Goal: Information Seeking & Learning: Learn about a topic

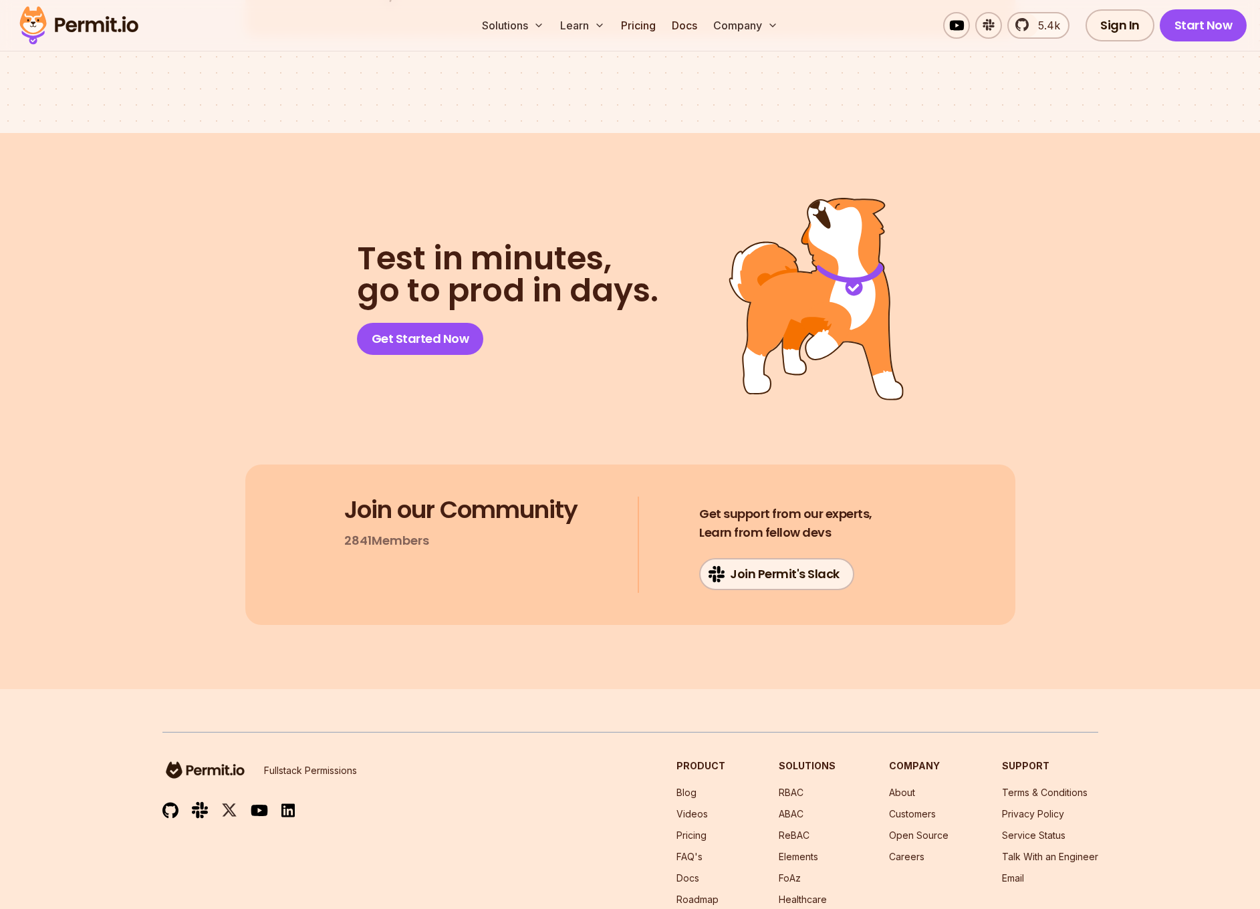
scroll to position [6858, 0]
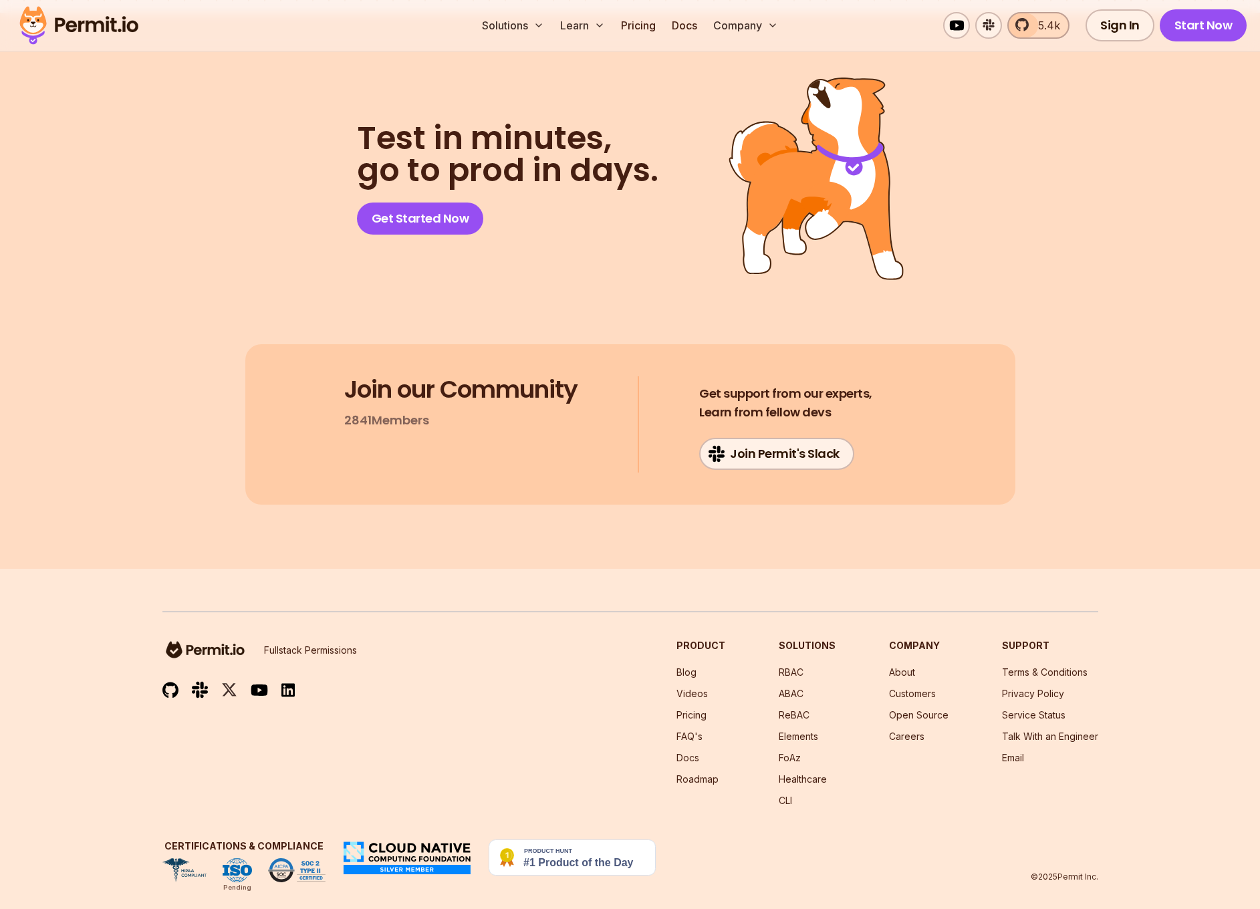
click at [1052, 31] on span "5.4k" at bounding box center [1045, 25] width 30 height 16
click at [1211, 191] on section "Test in minutes, go to prod in days. Get Started Now Join our Community 2841 Me…" at bounding box center [630, 291] width 1260 height 556
click at [285, 683] on img at bounding box center [287, 690] width 13 height 15
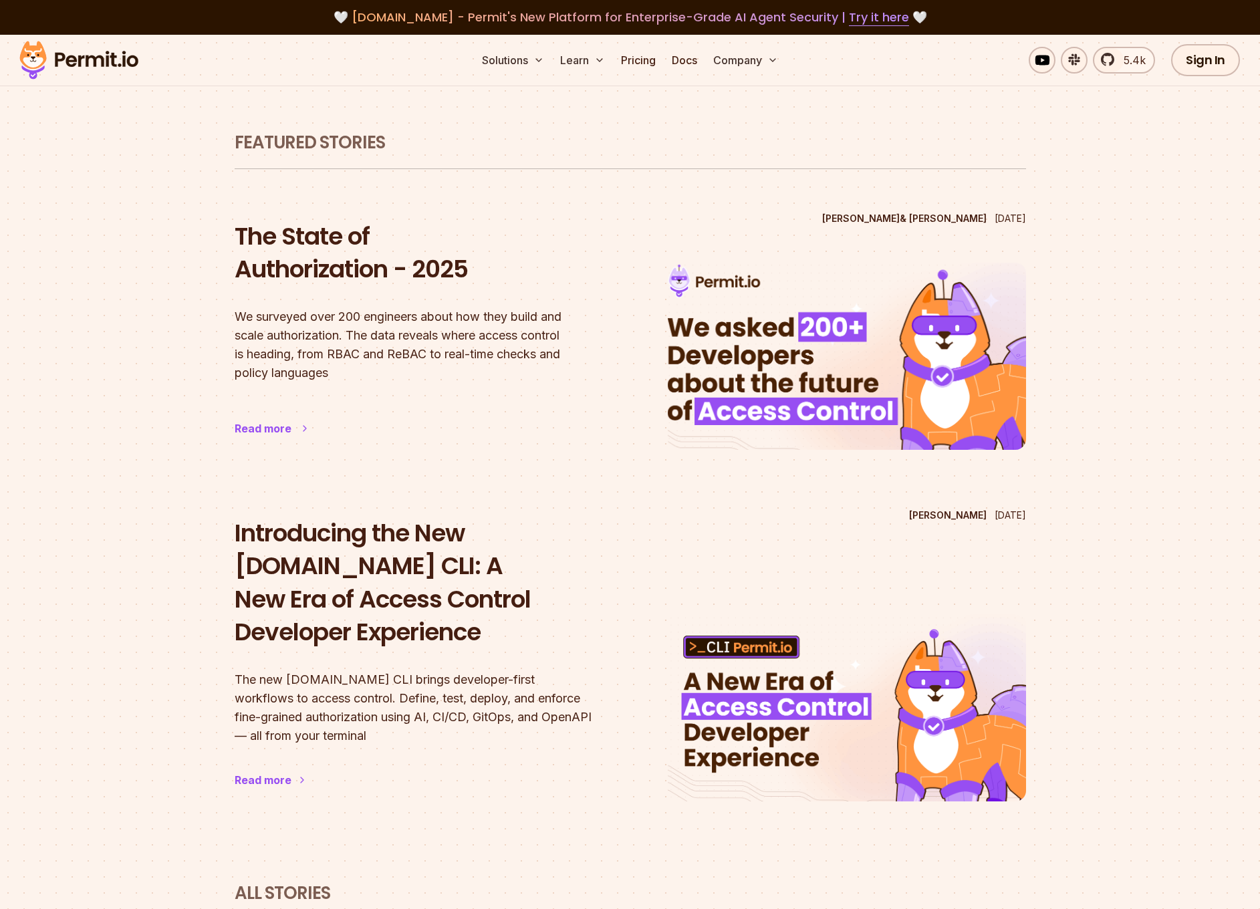
click at [327, 265] on h2 "The State of Authorization - 2025" at bounding box center [414, 253] width 358 height 66
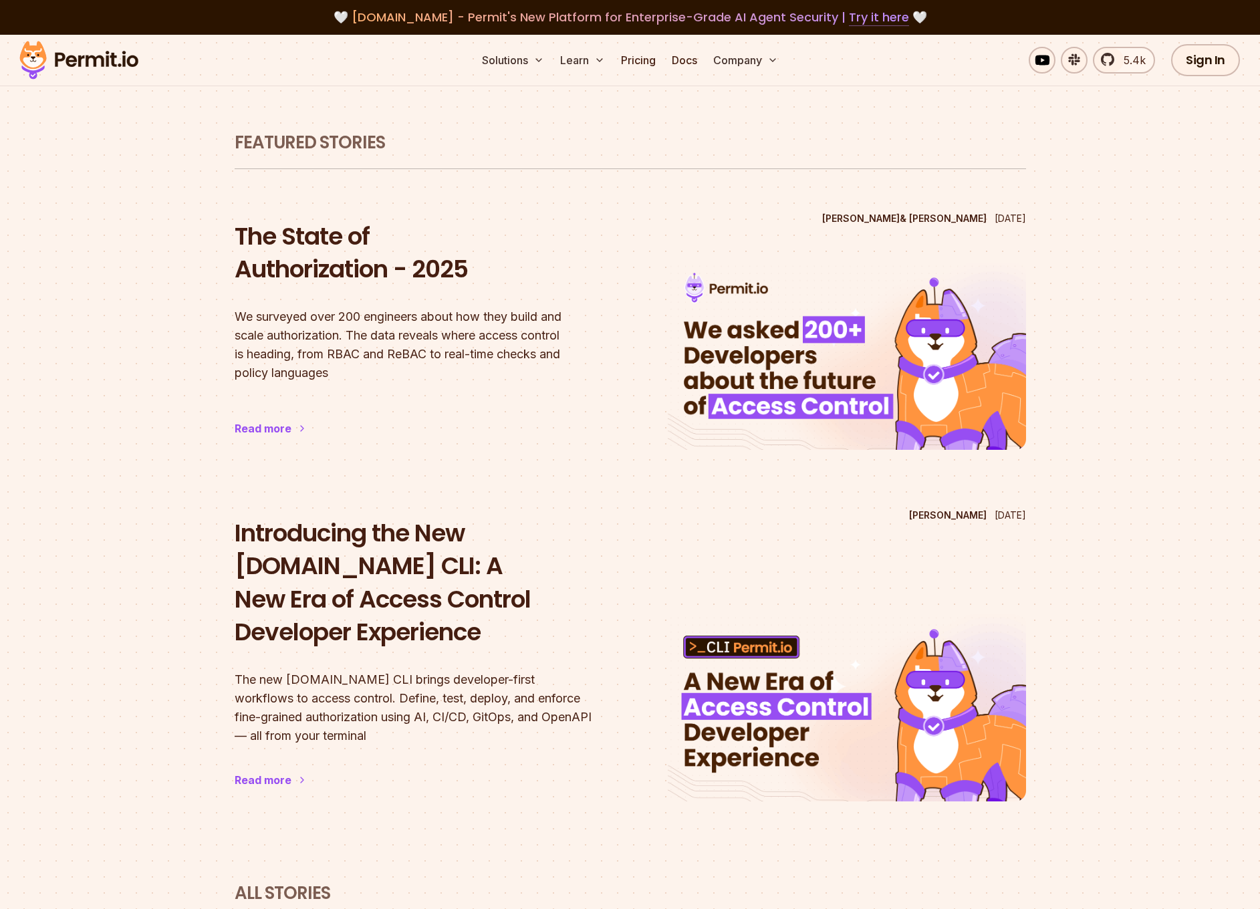
click at [873, 17] on link "Try it here" at bounding box center [879, 17] width 60 height 17
